Goal: Find specific page/section: Find specific page/section

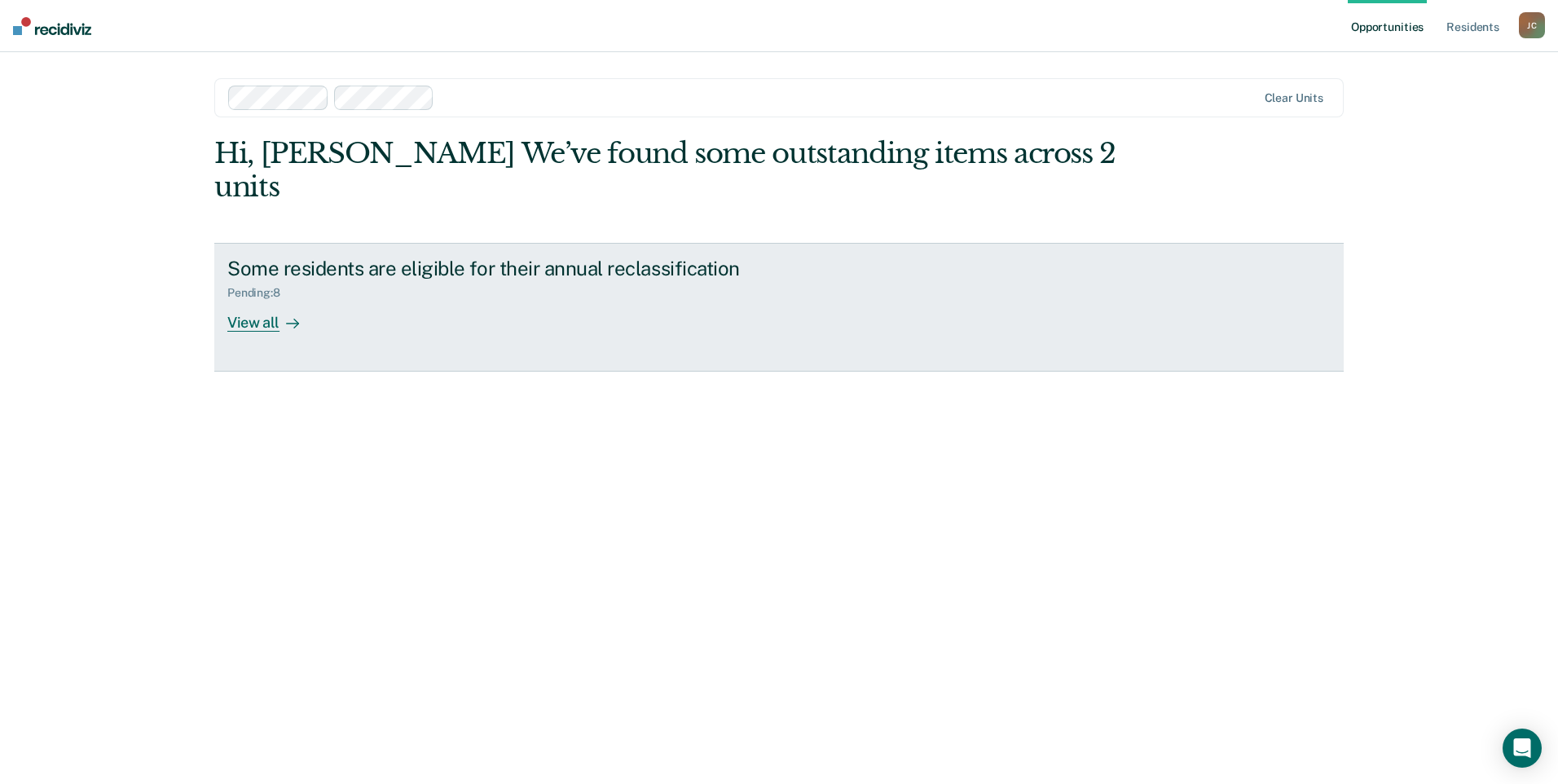
click at [254, 300] on div "View all" at bounding box center [272, 315] width 91 height 32
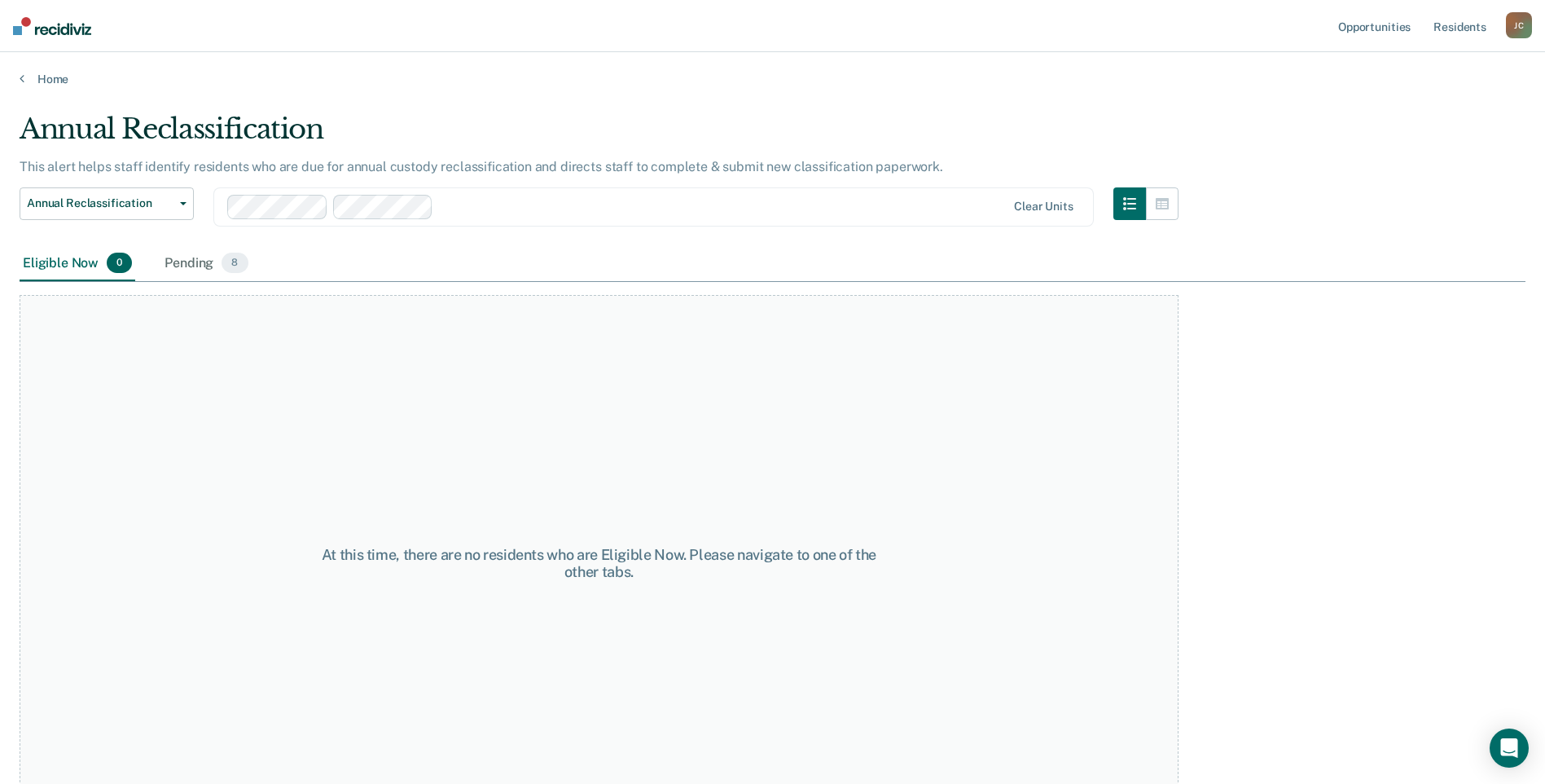
scroll to position [47, 0]
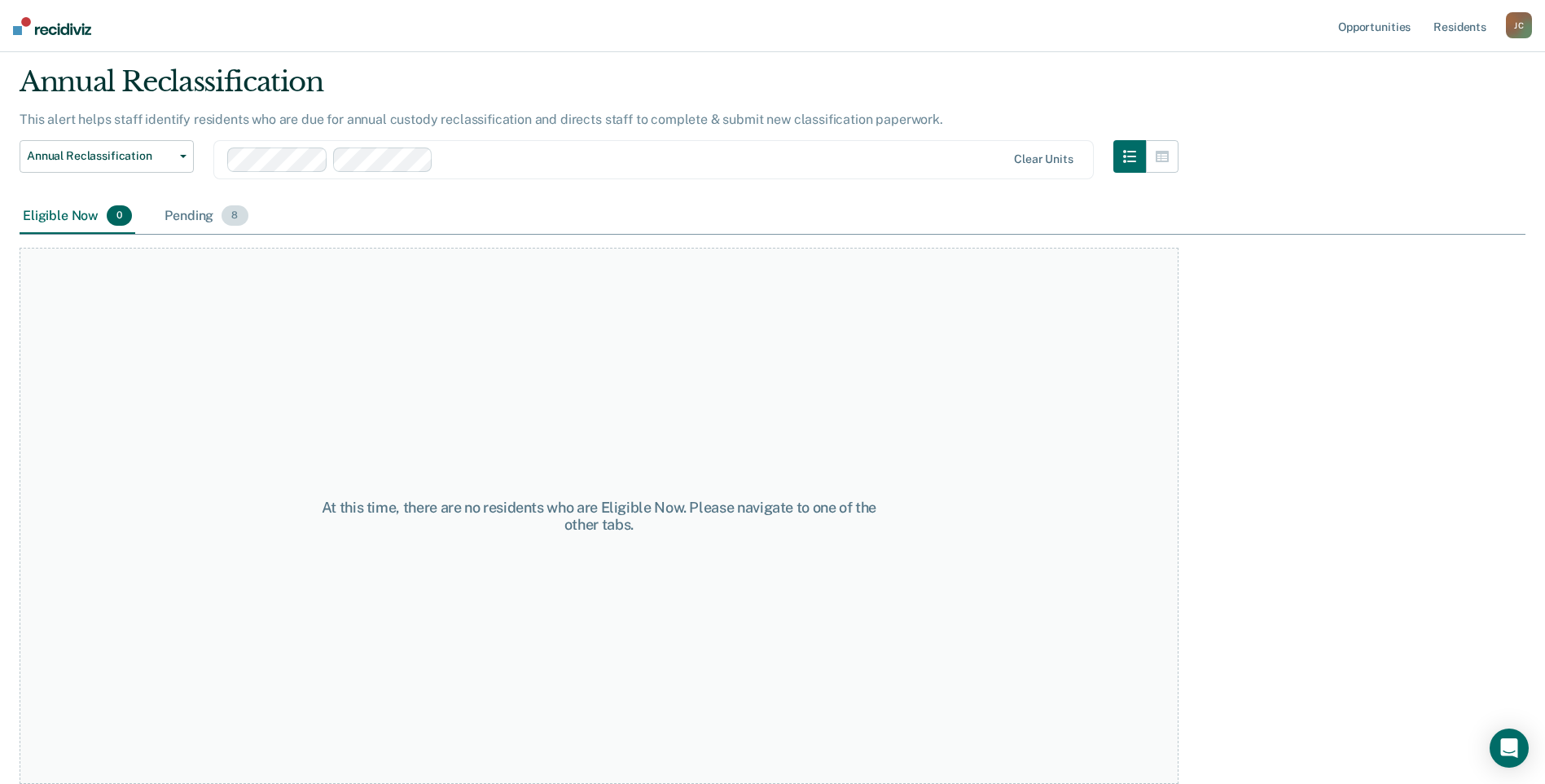
click at [191, 219] on div "Pending 8" at bounding box center [206, 217] width 90 height 36
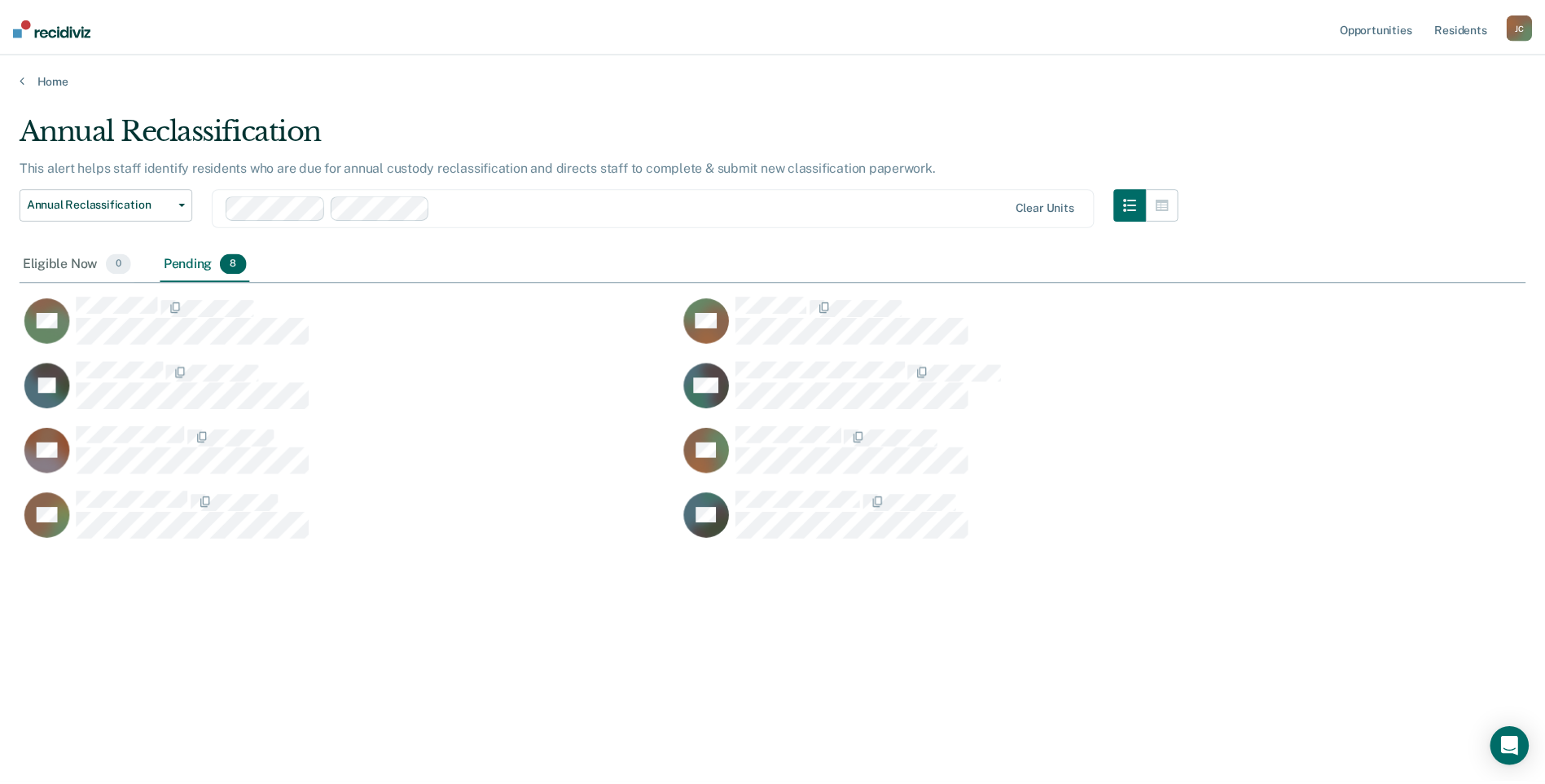
scroll to position [537, 1507]
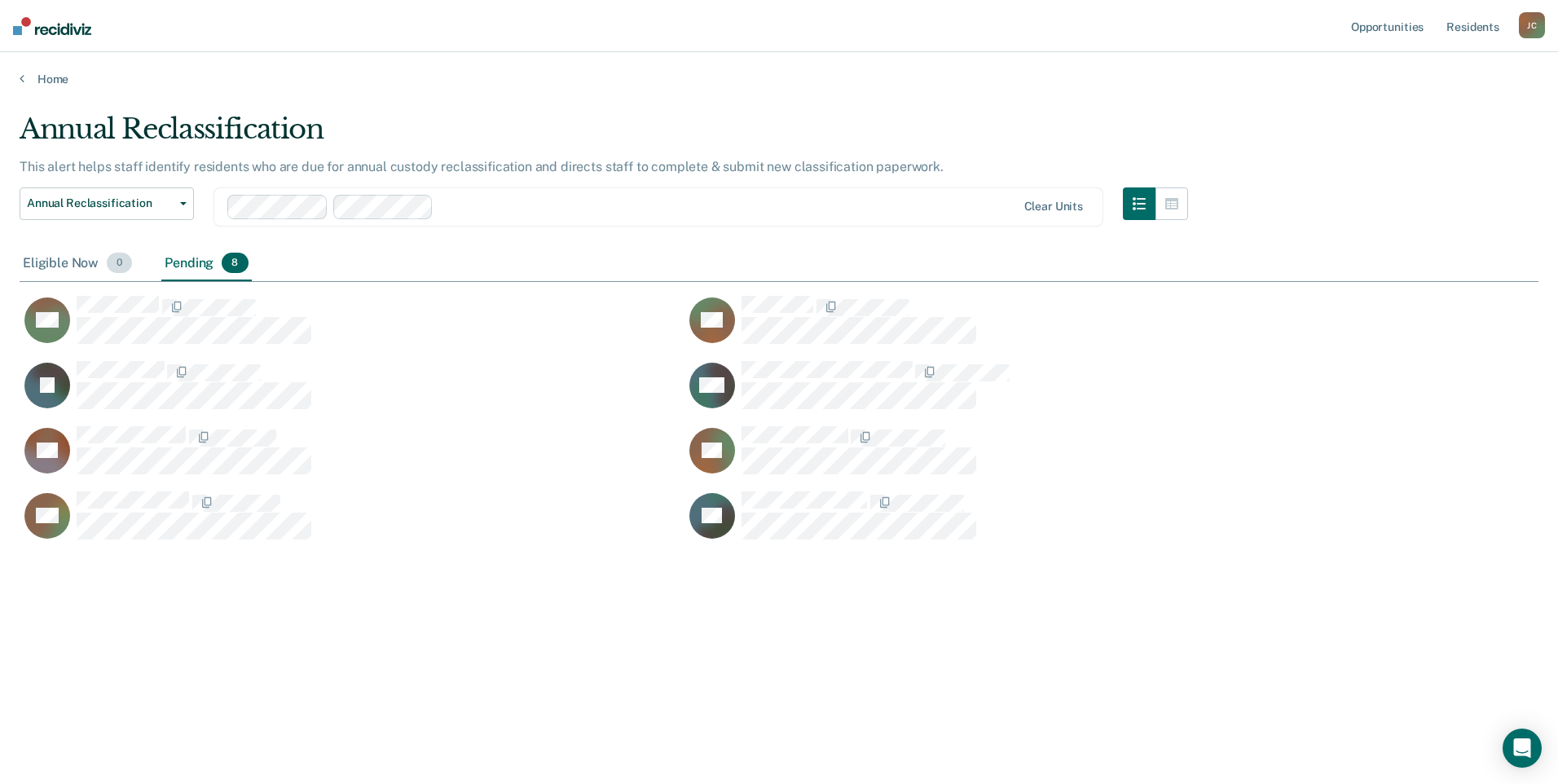
click at [55, 251] on div "Eligible Now 0" at bounding box center [77, 264] width 115 height 36
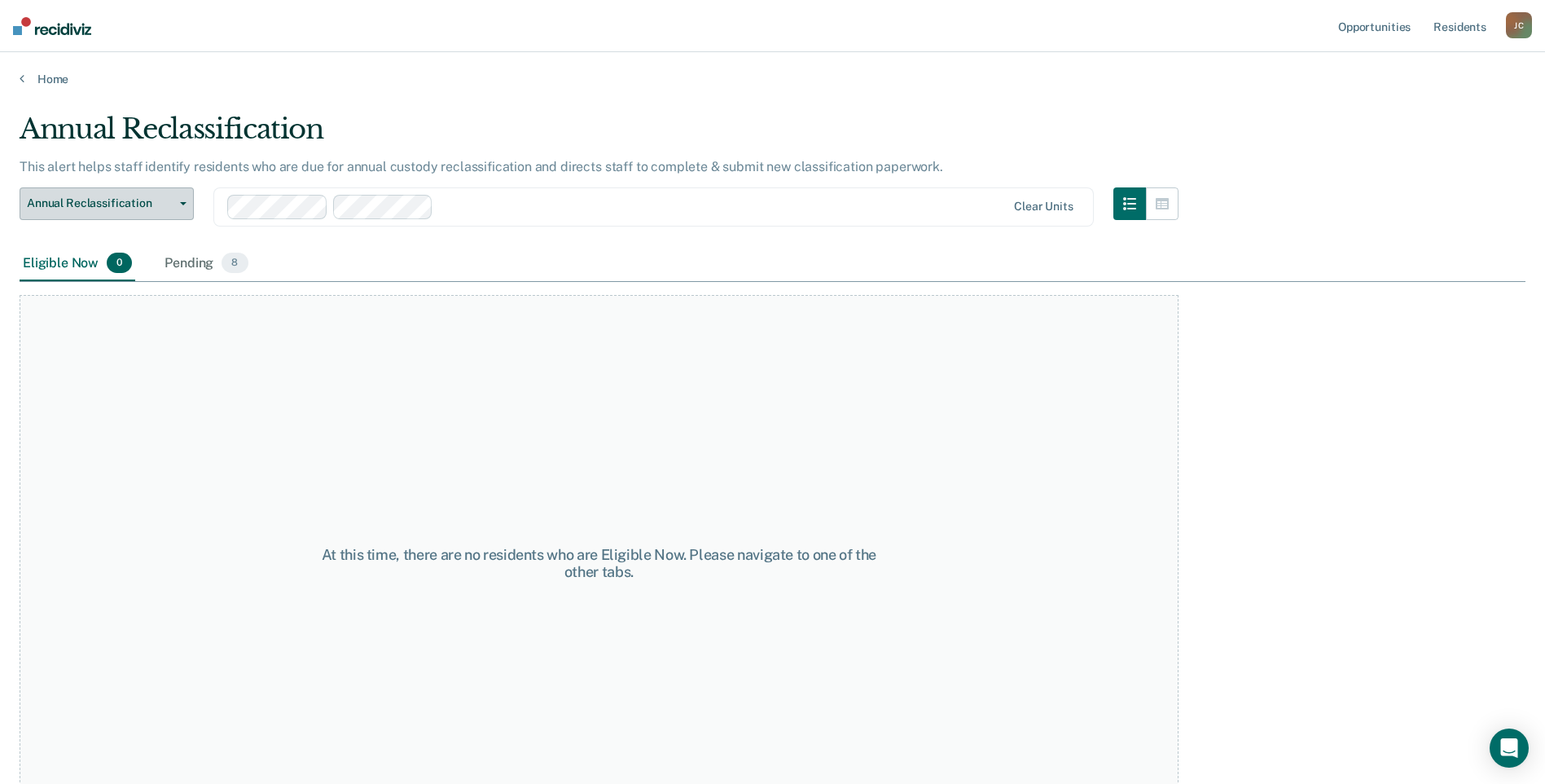
click at [55, 202] on span "Annual Reclassification" at bounding box center [100, 203] width 147 height 14
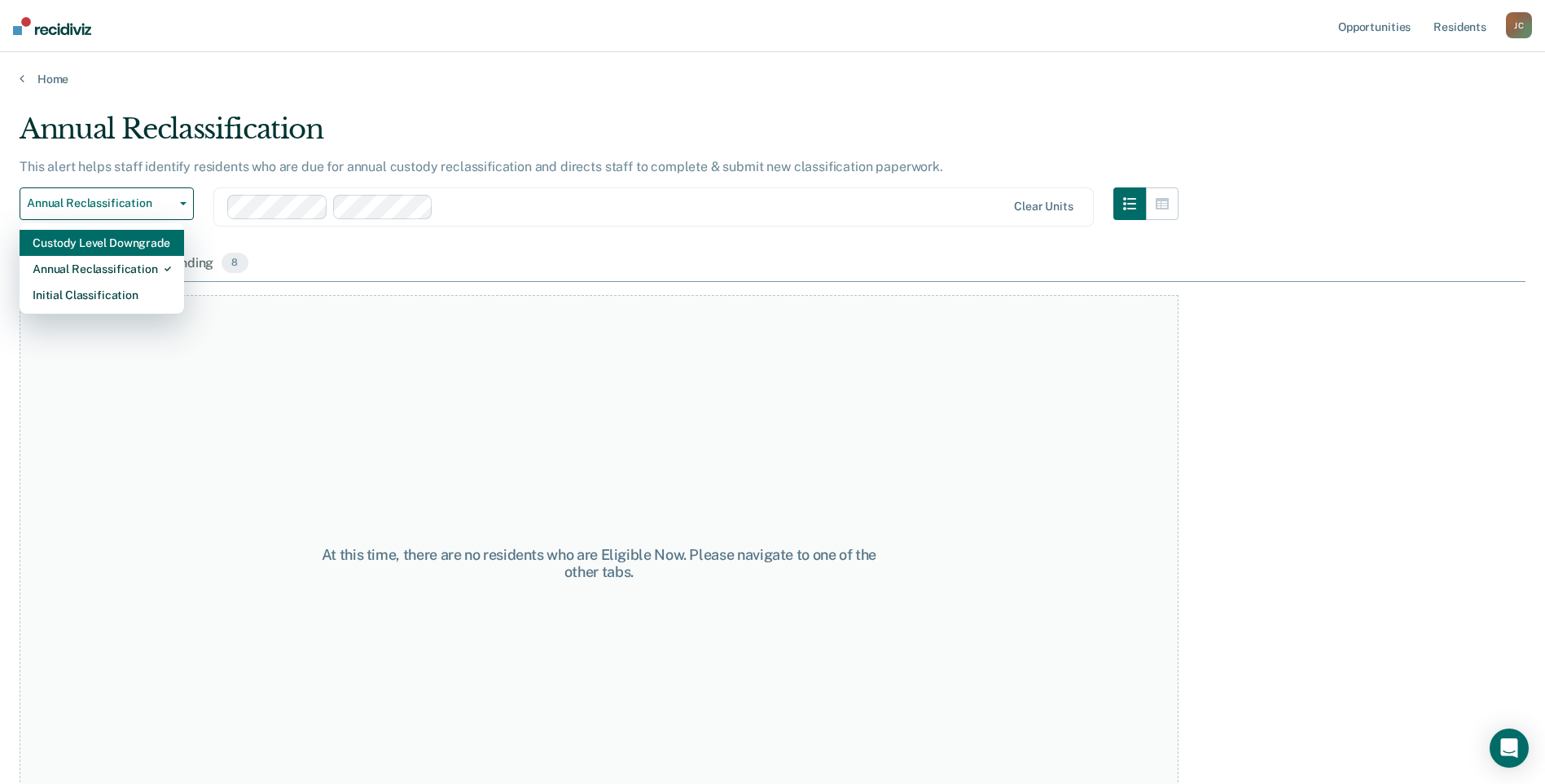
click at [60, 240] on div "Custody Level Downgrade" at bounding box center [102, 243] width 138 height 26
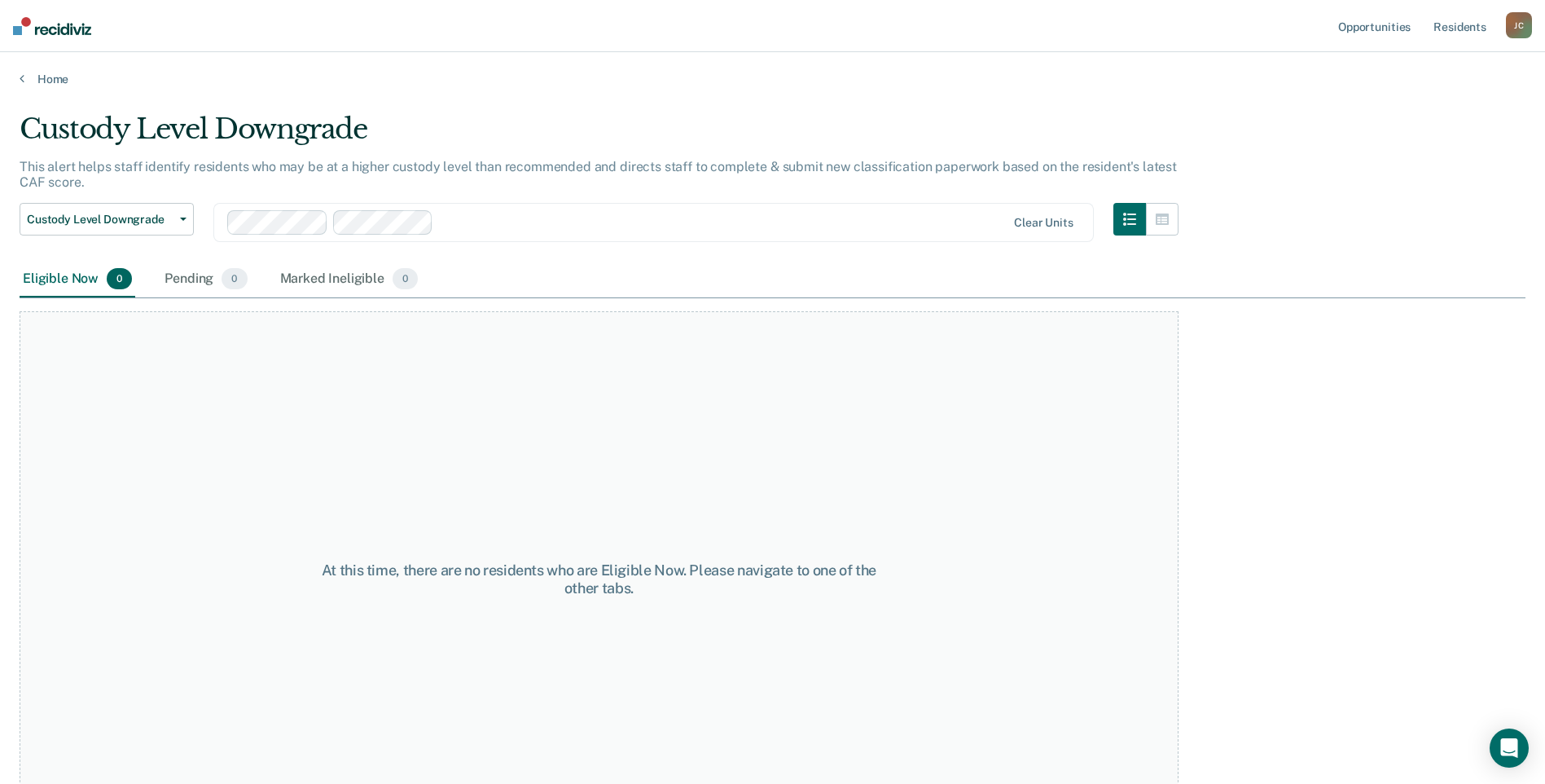
click at [45, 281] on div "Eligible Now 0" at bounding box center [77, 279] width 115 height 36
click at [89, 215] on span "Custody Level Downgrade" at bounding box center [100, 219] width 147 height 14
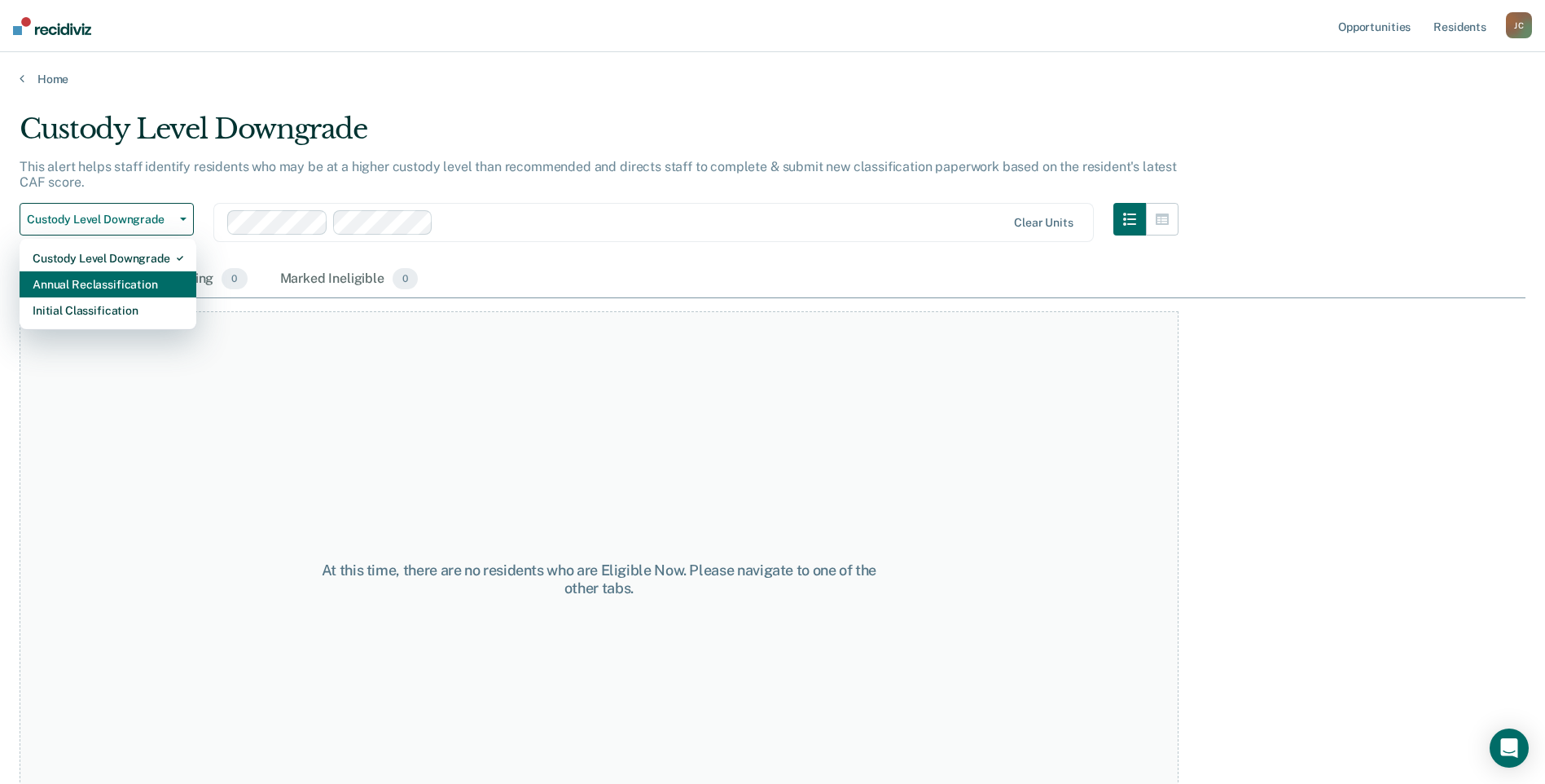
click at [79, 273] on div "Annual Reclassification" at bounding box center [108, 284] width 150 height 26
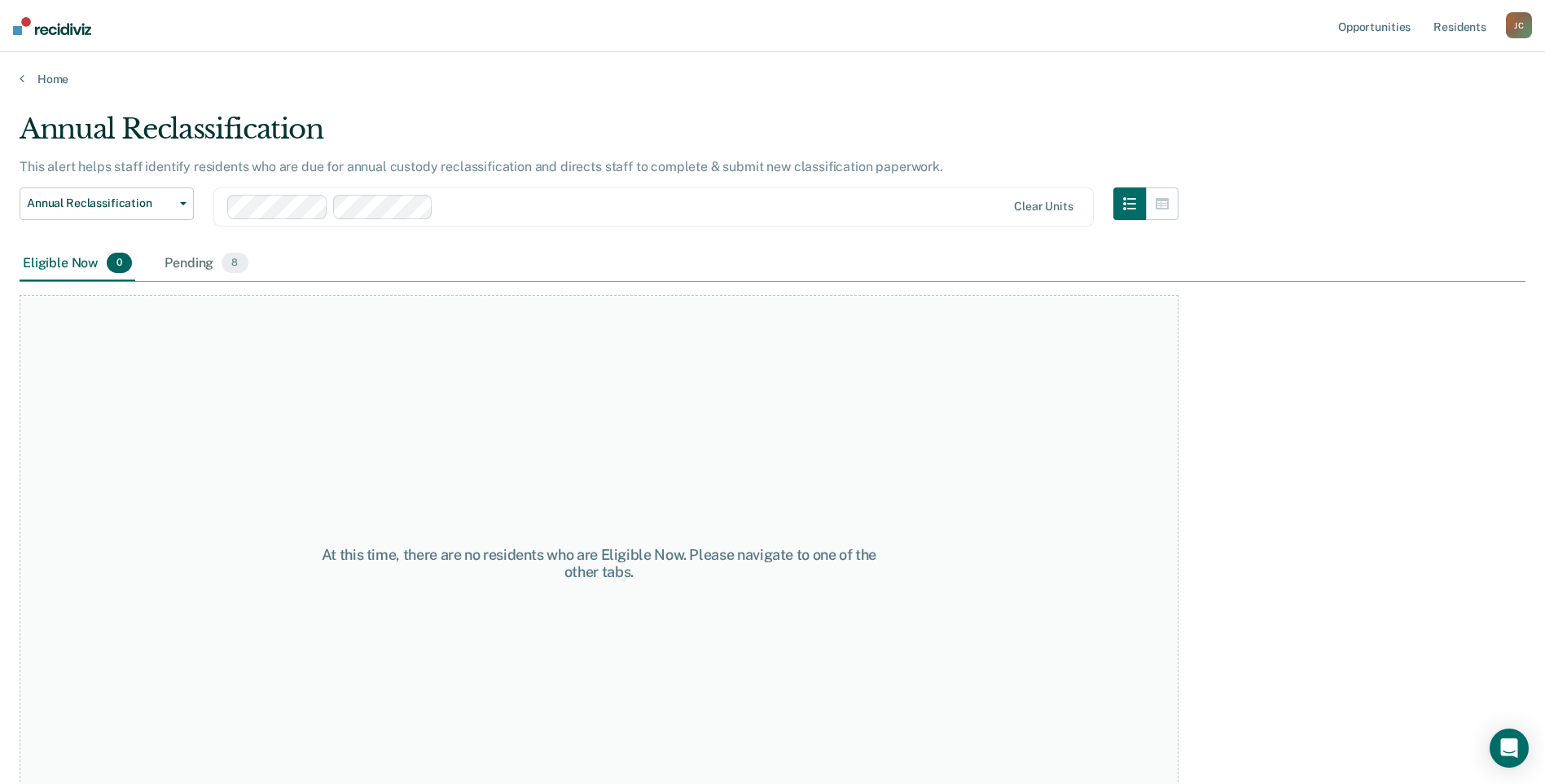
click at [68, 266] on div "Eligible Now 0" at bounding box center [77, 264] width 115 height 36
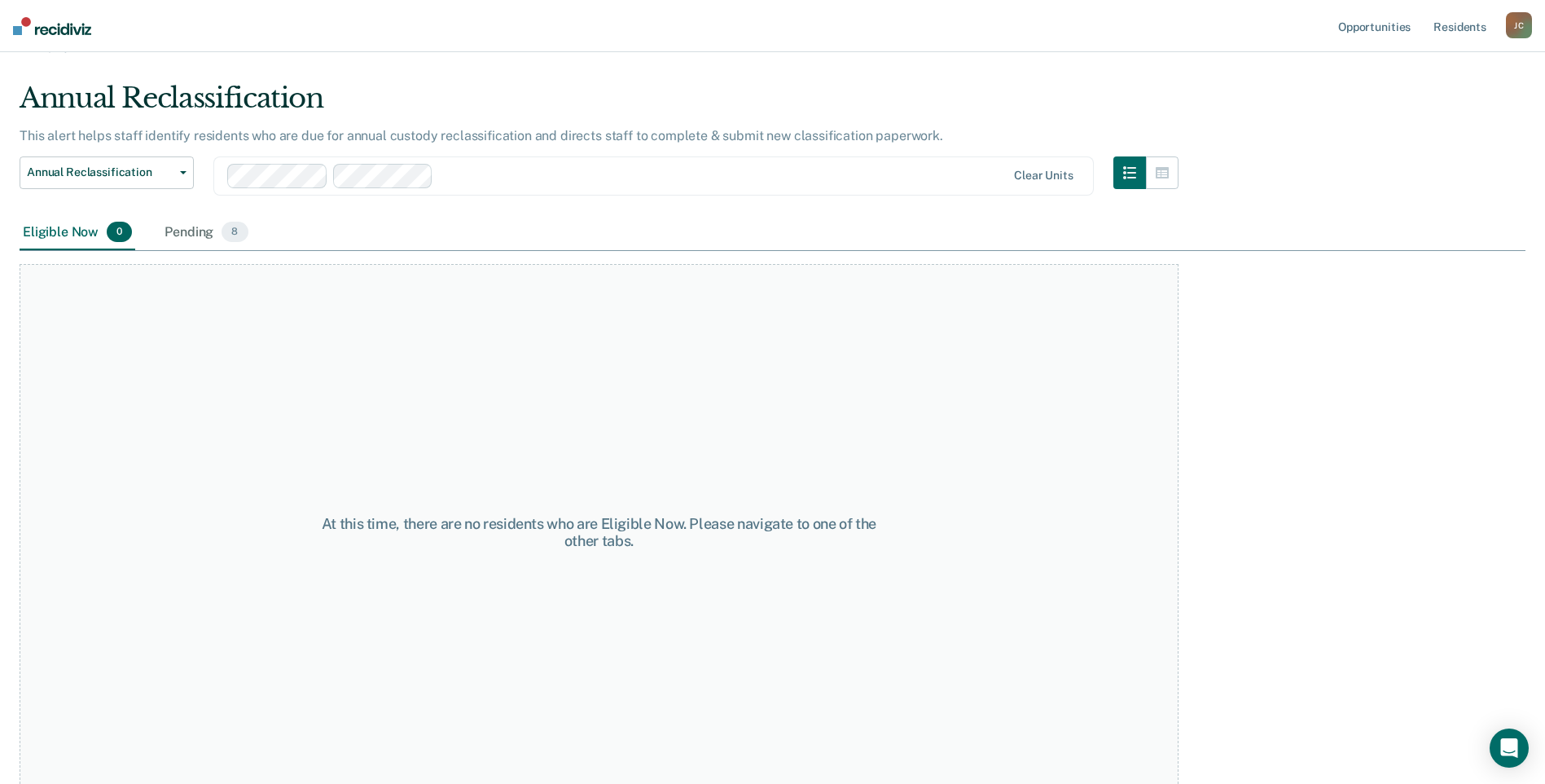
scroll to position [47, 0]
